Goal: Information Seeking & Learning: Understand process/instructions

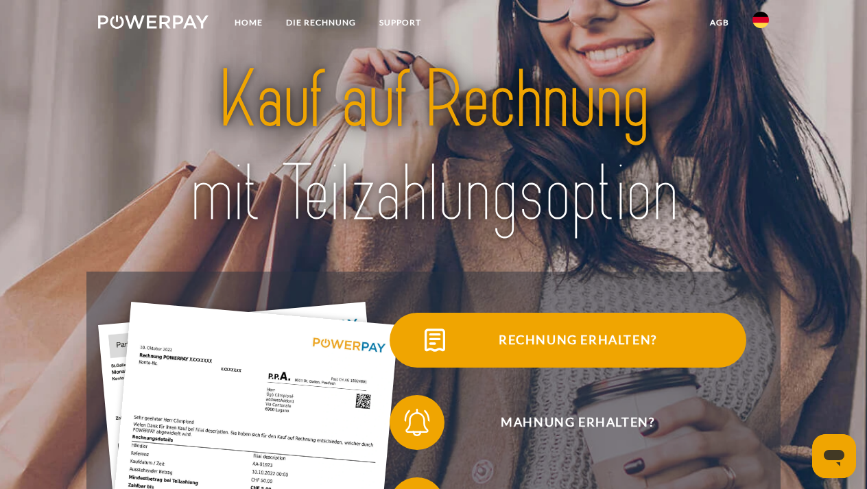
click at [657, 350] on span "Rechnung erhalten?" at bounding box center [578, 340] width 336 height 55
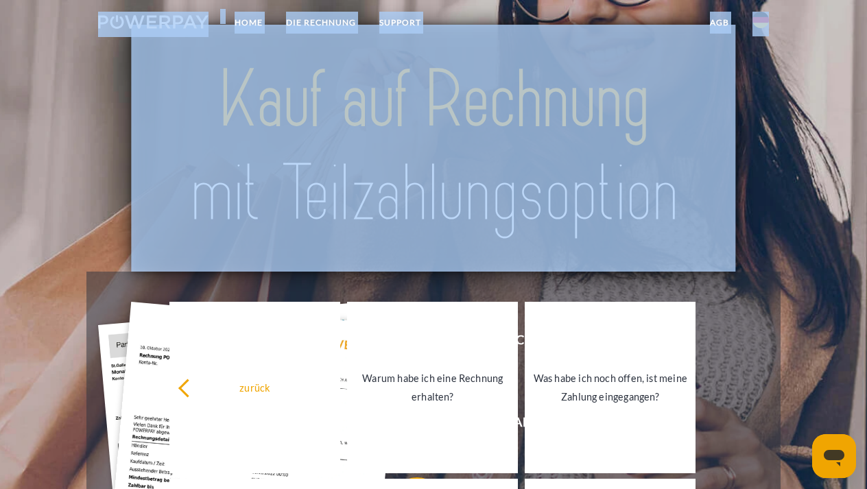
drag, startPoint x: 865, startPoint y: 72, endPoint x: 862, endPoint y: 38, distance: 33.7
click at [862, 38] on header "Home DIE RECHNUNG SUPPORT" at bounding box center [433, 457] width 867 height 914
click at [769, 253] on div at bounding box center [433, 148] width 694 height 247
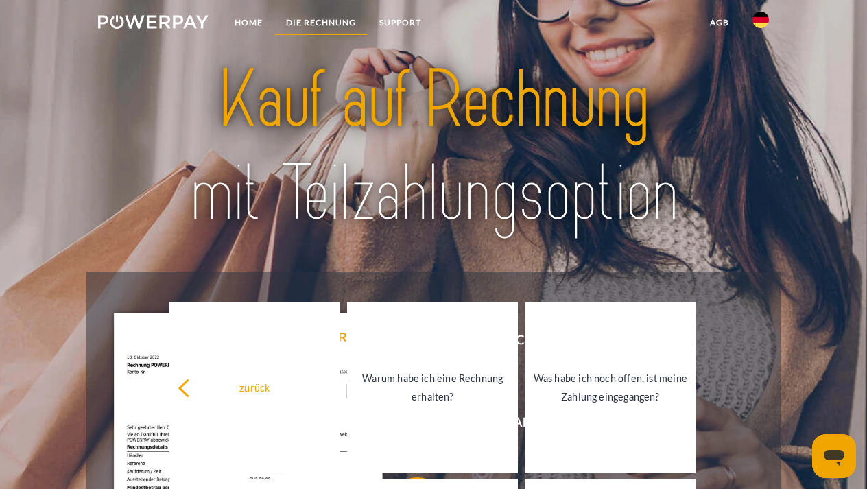
click at [354, 29] on link "DIE RECHNUNG" at bounding box center [320, 22] width 93 height 25
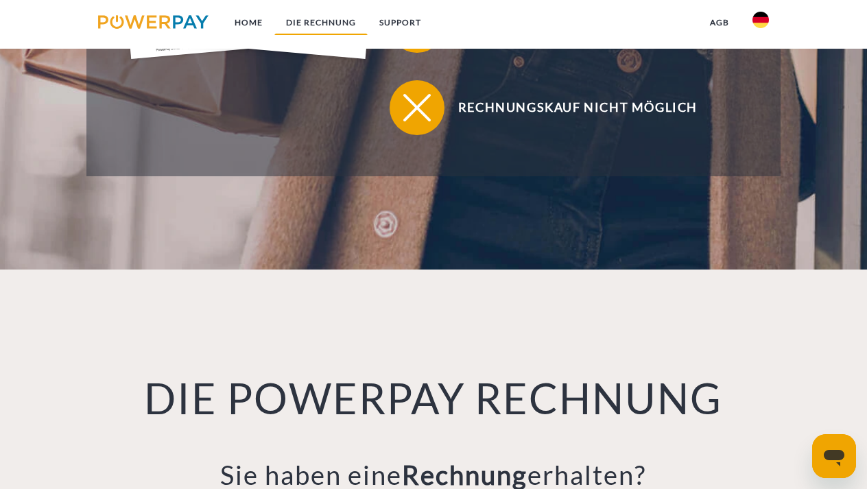
scroll to position [913, 0]
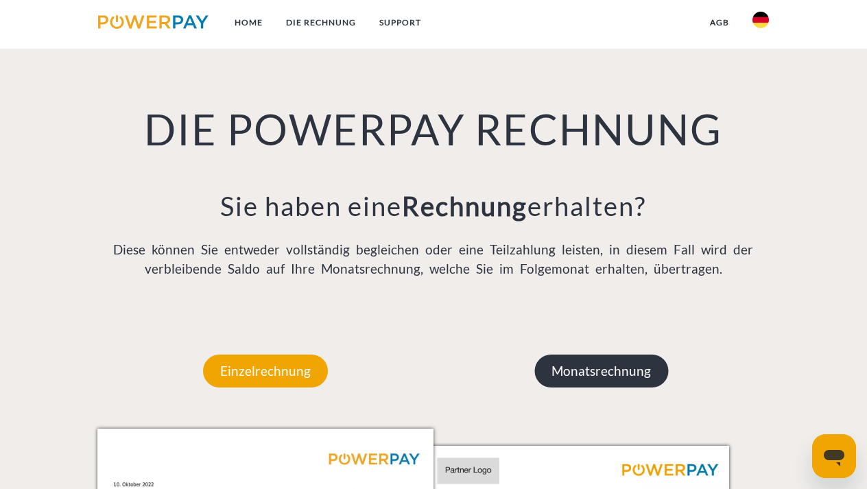
click at [573, 375] on p "Monatsrechnung" at bounding box center [602, 371] width 134 height 33
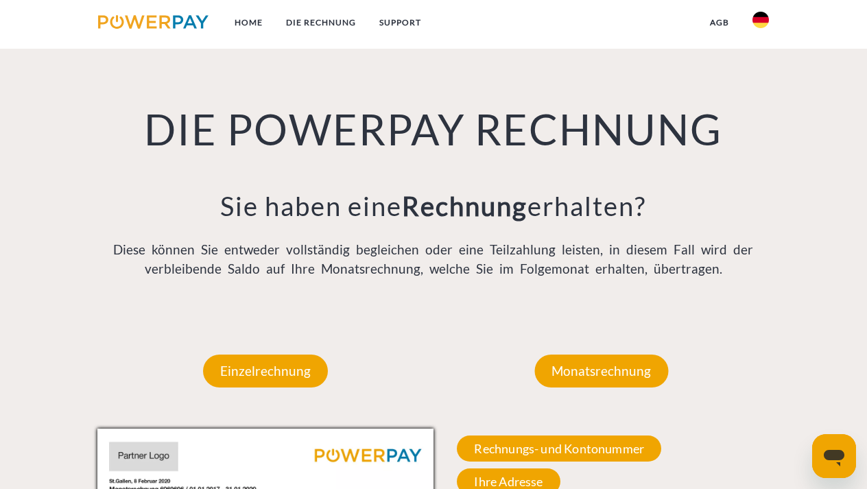
click at [864, 218] on div "DIE POWERPAY RECHNUNG Sie haben eine Rechnung erhalten? Diese können Sie entwed…" at bounding box center [433, 157] width 867 height 313
click at [775, 246] on div "DIE POWERPAY RECHNUNG Sie haben eine Rechnung erhalten? Diese können Sie entwed…" at bounding box center [433, 157] width 694 height 313
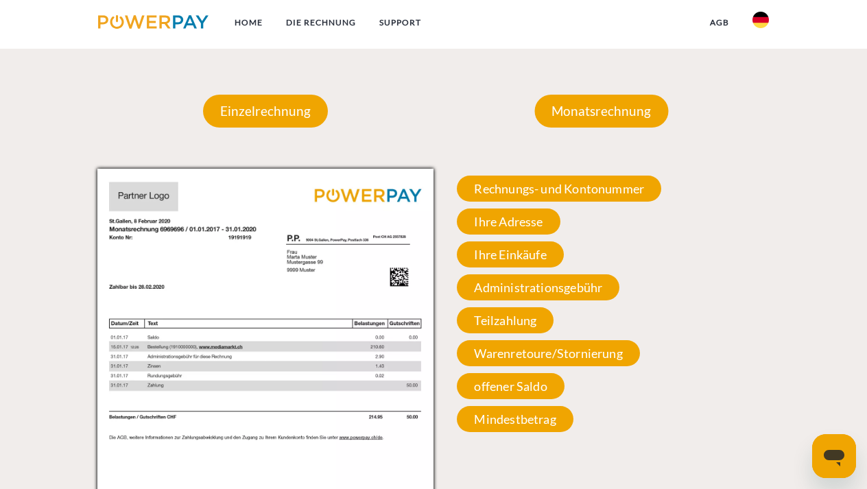
scroll to position [1197, 0]
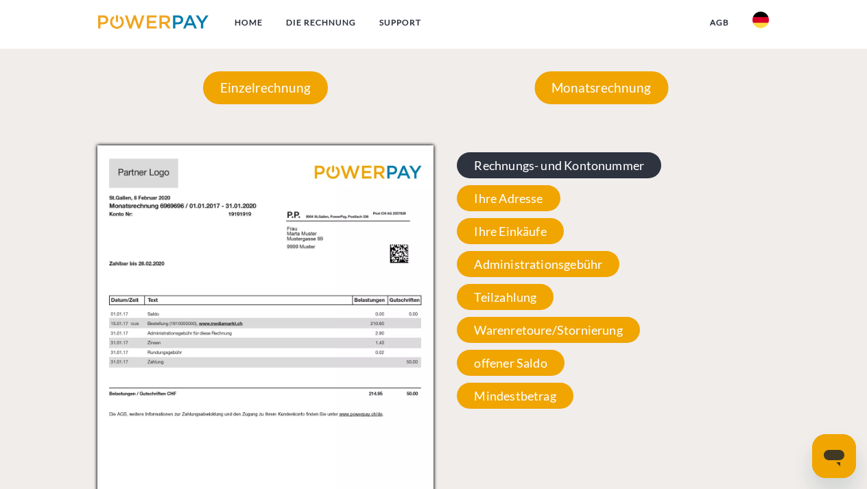
click at [628, 166] on span "Rechnungs- und Kontonummer" at bounding box center [559, 165] width 204 height 26
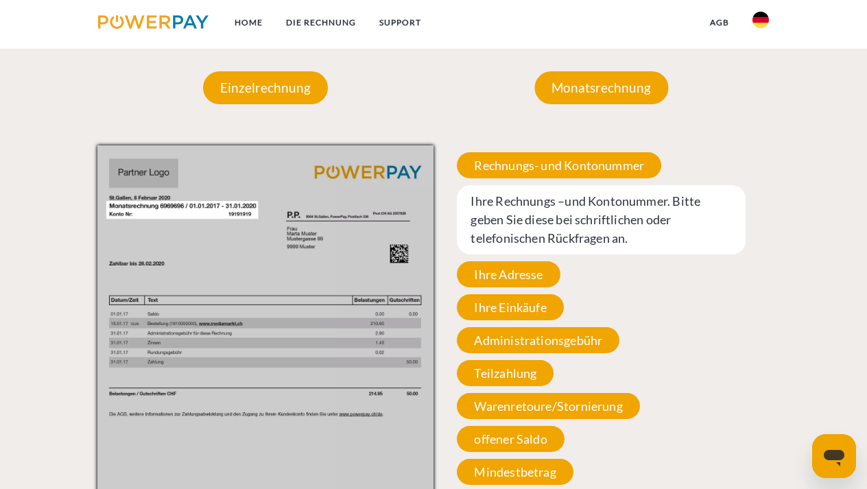
click at [611, 218] on span "Ihre Rechnungs –und Kontonummer. Bitte geben Sie diese bei schriftlichen oder t…" at bounding box center [601, 219] width 289 height 69
click at [801, 244] on div "Einzelrechnung Einzelrechnung Rechnungs- und Kontonummer Ihre Rechnungs –und Ko…" at bounding box center [433, 326] width 867 height 592
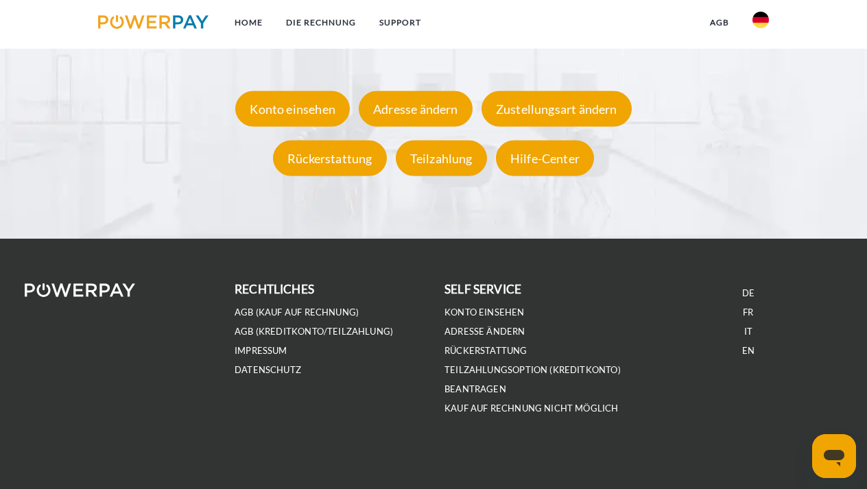
scroll to position [2472, 0]
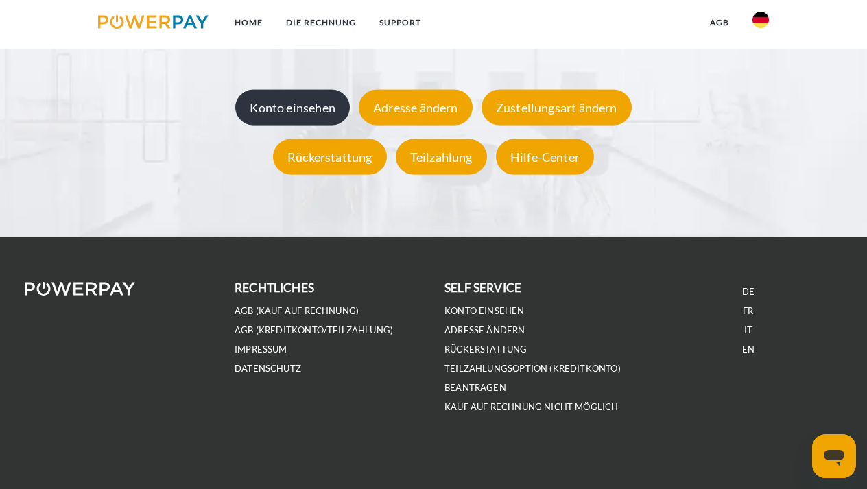
click at [338, 105] on div "Konto einsehen" at bounding box center [292, 107] width 115 height 36
